Goal: Information Seeking & Learning: Learn about a topic

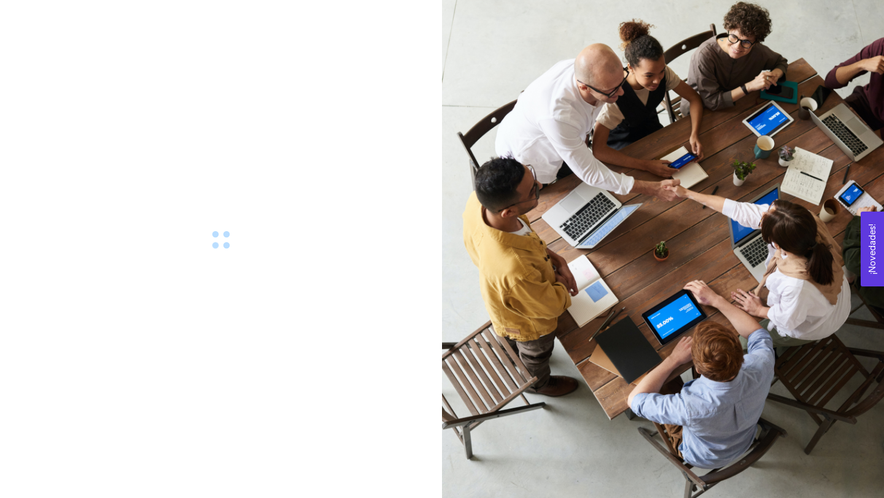
click at [664, 293] on div at bounding box center [663, 249] width 442 height 498
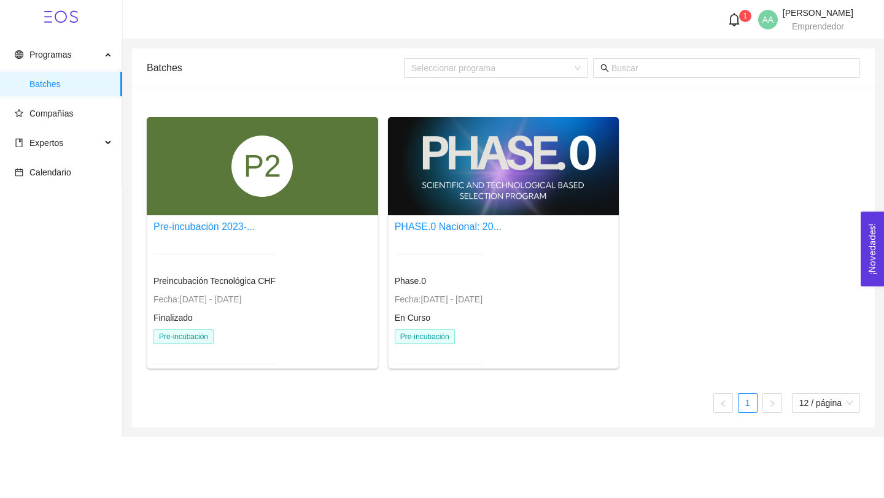
click at [477, 242] on div at bounding box center [439, 254] width 88 height 30
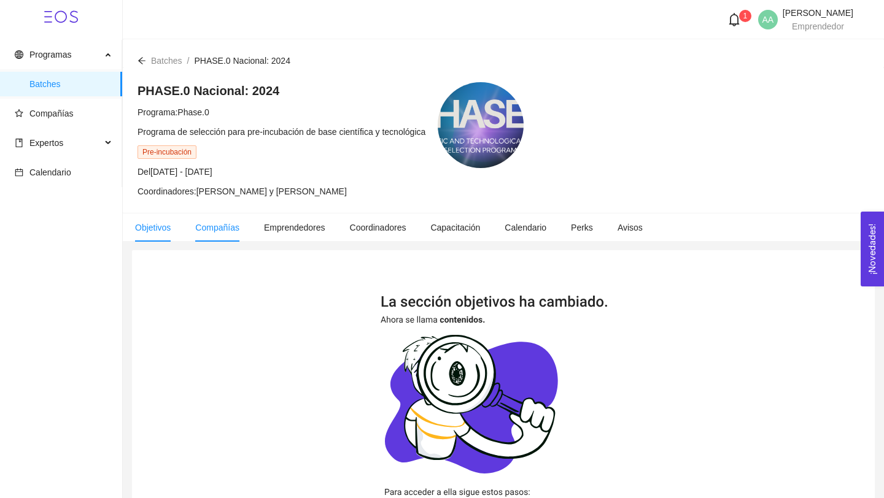
click at [227, 232] on li "Compañías" at bounding box center [217, 228] width 69 height 28
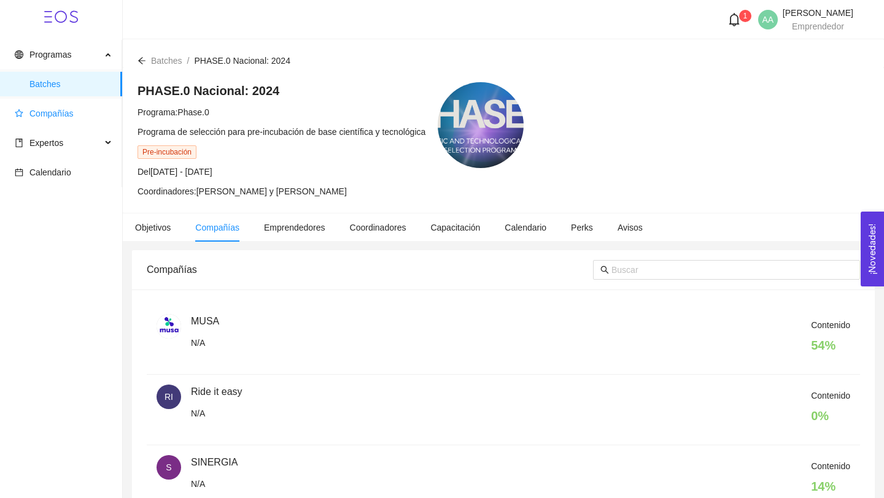
click at [60, 110] on span "Compañías" at bounding box center [51, 114] width 44 height 10
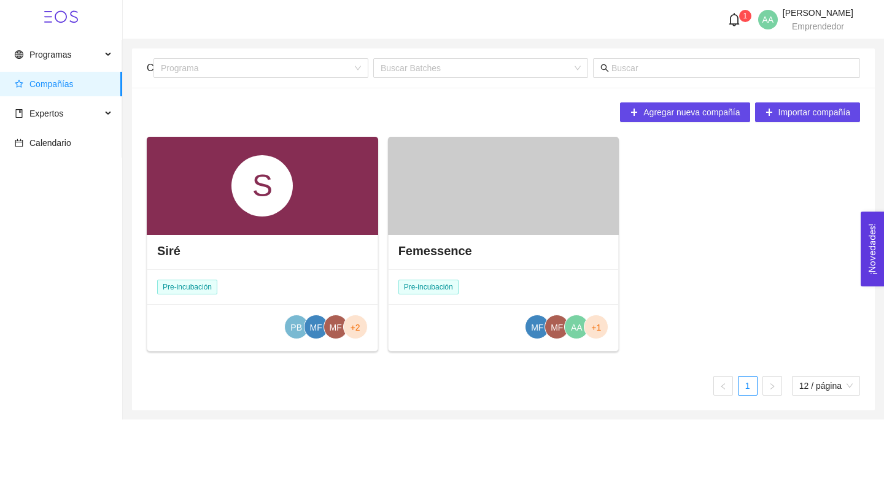
click at [432, 225] on div at bounding box center [503, 186] width 231 height 98
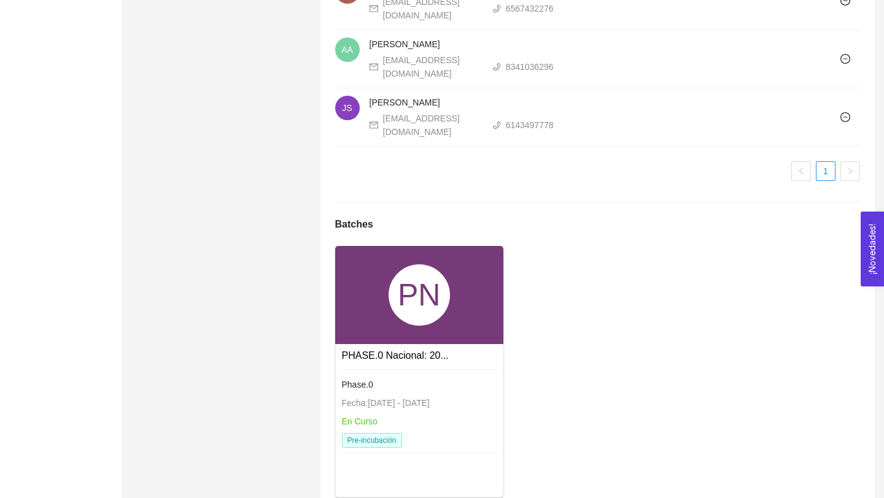
scroll to position [1188, 0]
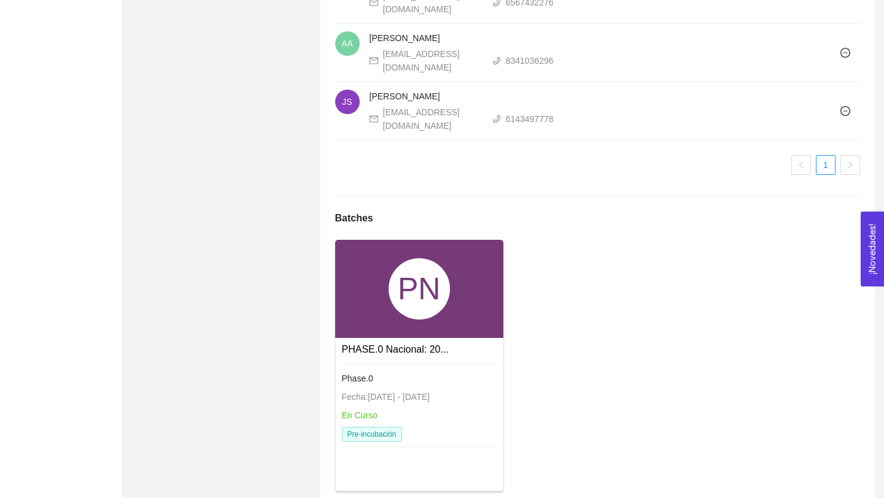
click at [428, 265] on div "PN" at bounding box center [419, 288] width 61 height 61
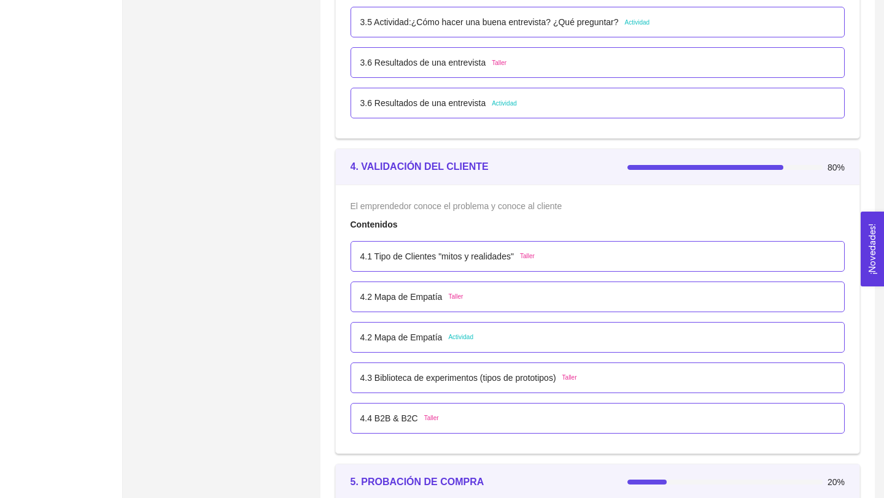
scroll to position [1883, 0]
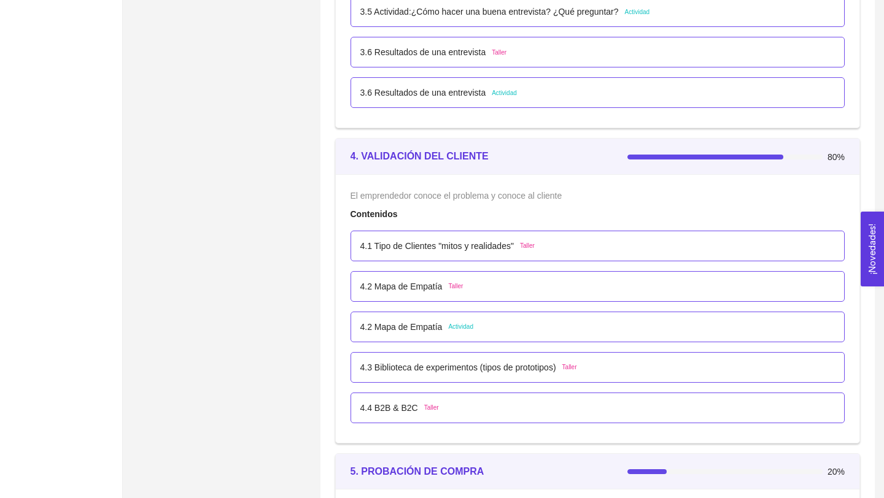
click at [412, 327] on p "4.2 Mapa de Empatía" at bounding box center [401, 327] width 82 height 14
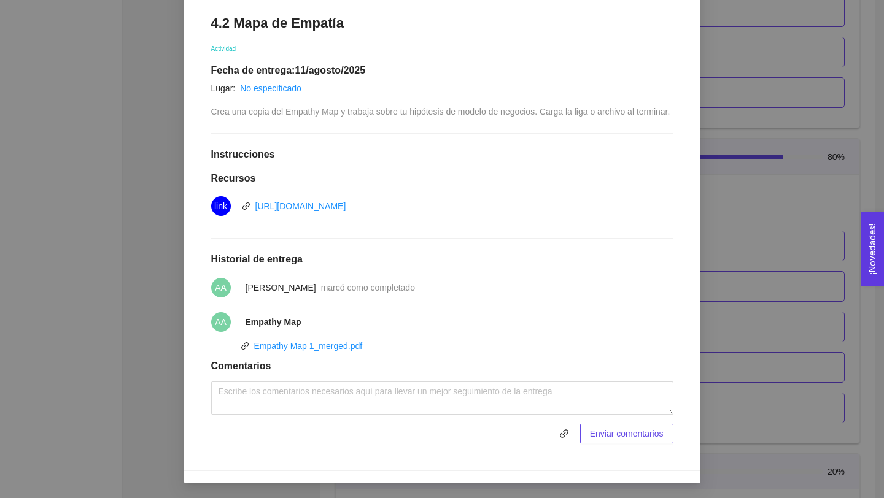
click at [172, 288] on div "4. VALIDACIÓN DEL CLIENTE El emprendedor conoce el problema y conoce al cliente…" at bounding box center [442, 249] width 884 height 498
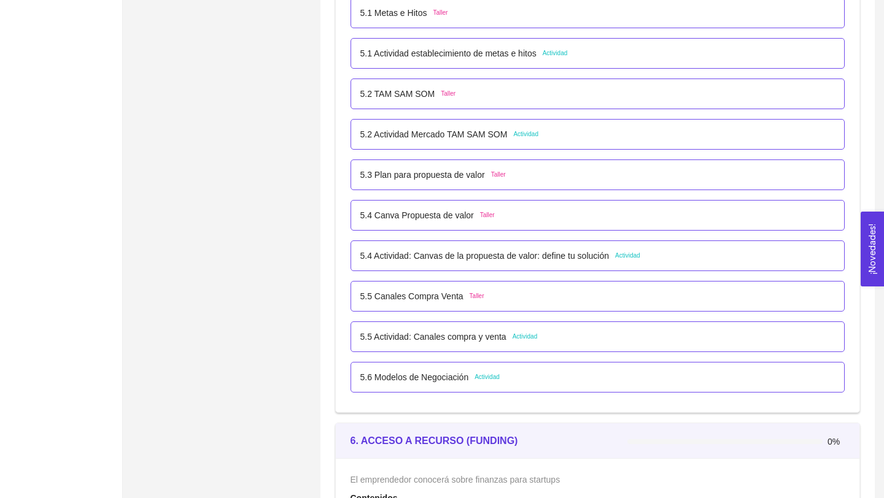
scroll to position [2435, 0]
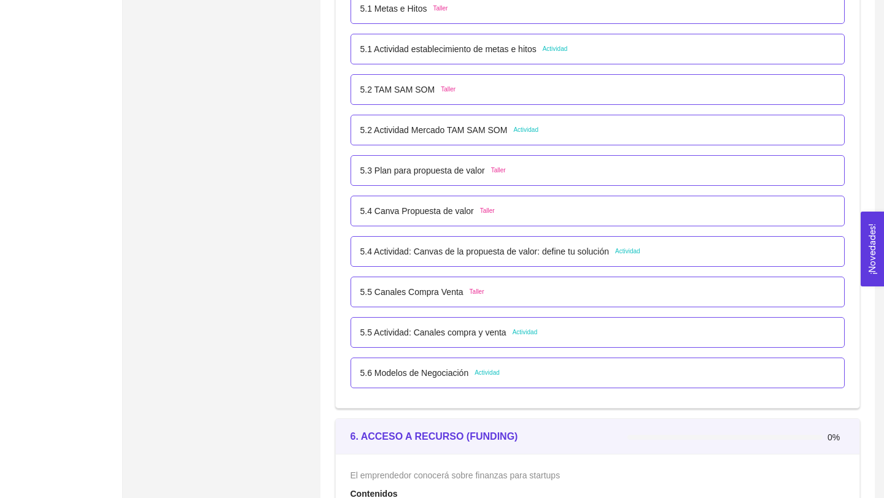
click at [403, 342] on div "5.5 Actividad: Canales compra y venta Actividad" at bounding box center [597, 332] width 495 height 31
click at [403, 334] on p "5.5 Actividad: Canales compra y venta" at bounding box center [433, 333] width 146 height 14
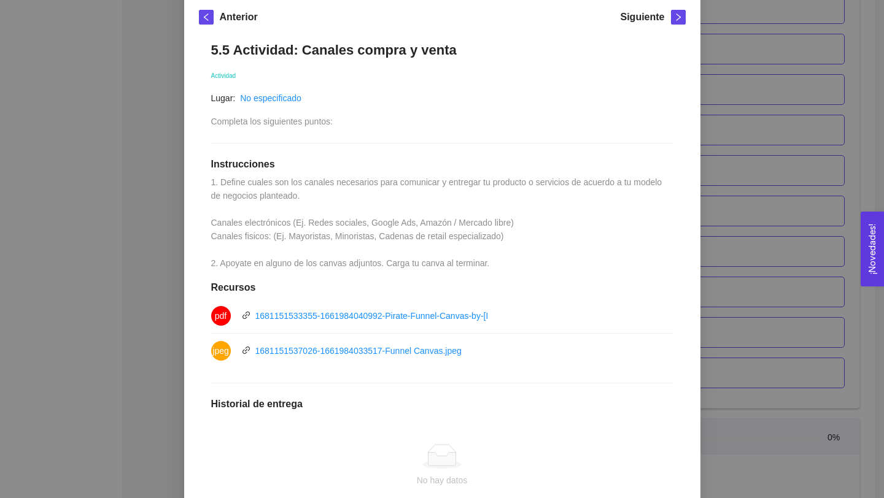
scroll to position [179, 0]
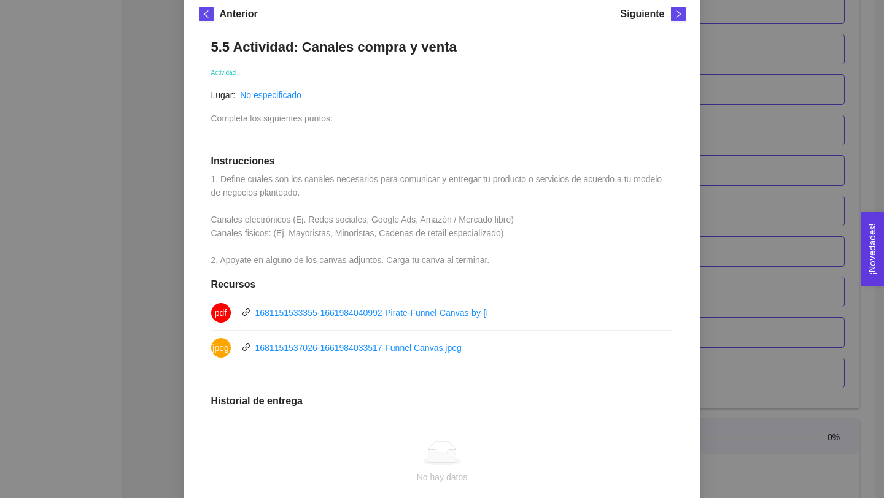
click at [387, 354] on div "1681151537026-1661984033517-Funnel Canvas.jpeg" at bounding box center [358, 348] width 206 height 14
click at [384, 348] on link "1681151537026-1661984033517-Funnel Canvas.jpeg" at bounding box center [358, 348] width 206 height 10
